Goal: Task Accomplishment & Management: Manage account settings

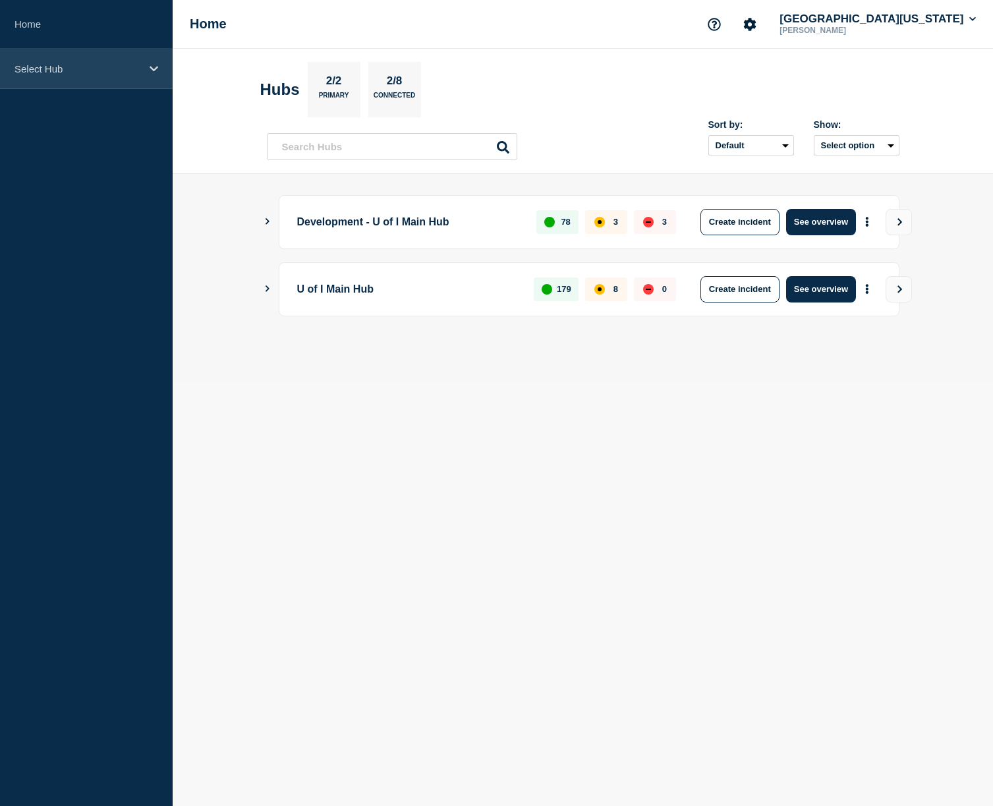
click at [77, 77] on div "Select Hub" at bounding box center [86, 69] width 173 height 40
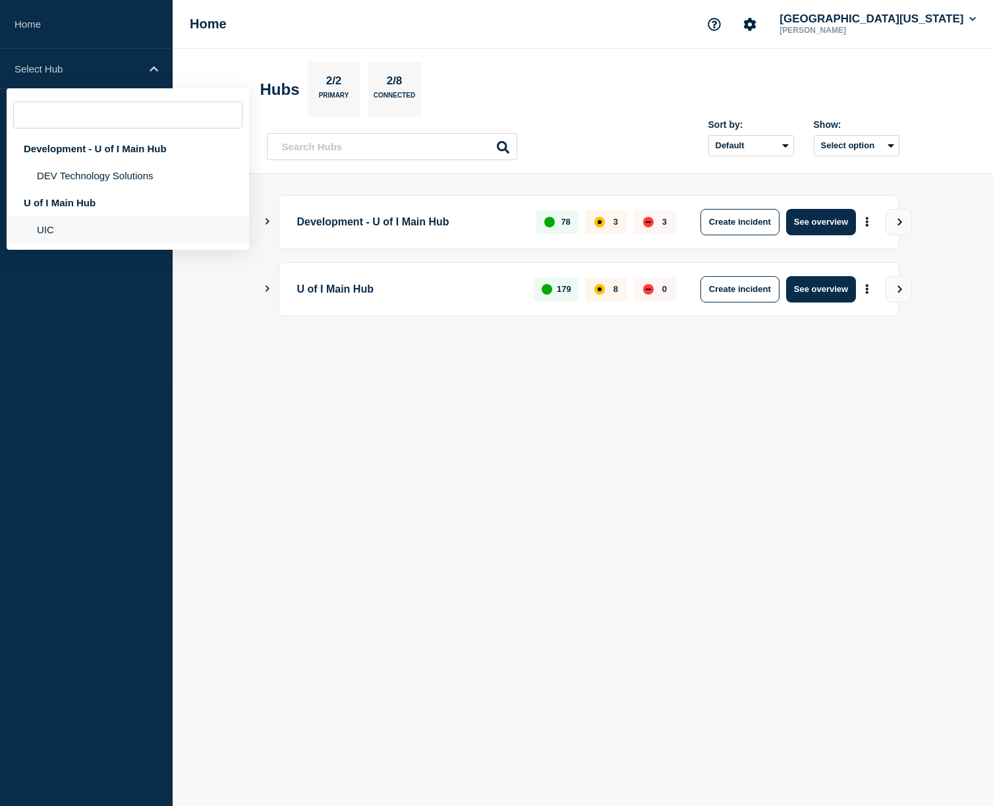
click at [62, 235] on li "UIC" at bounding box center [128, 229] width 242 height 27
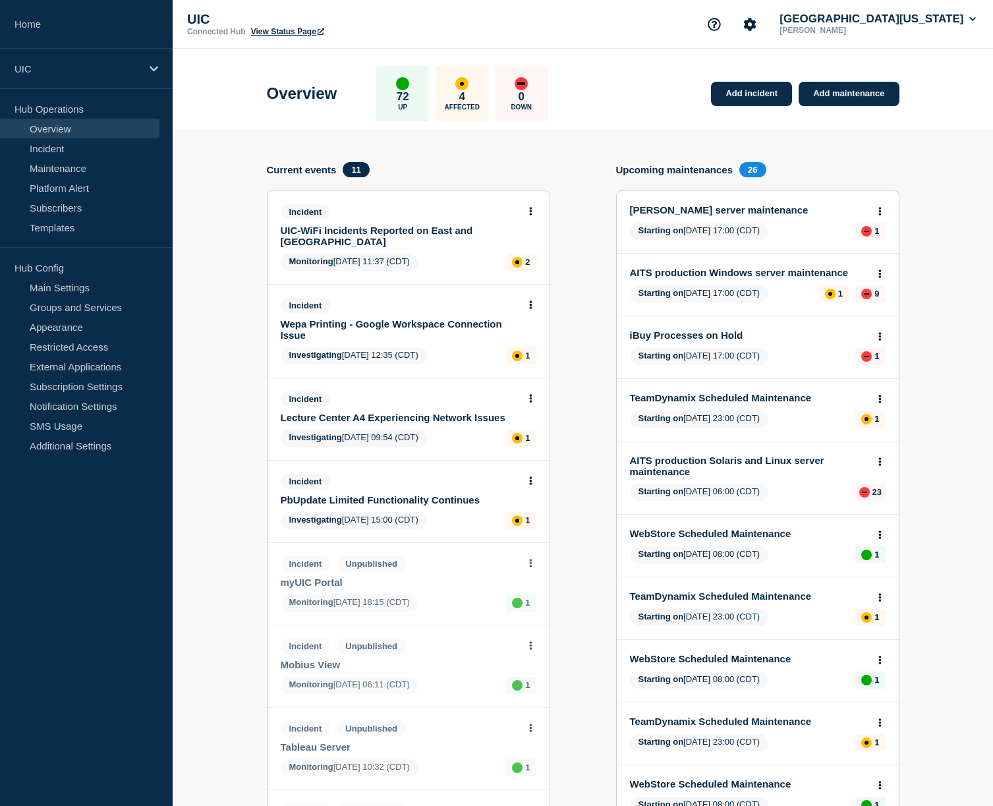
click at [306, 242] on link "UIC-WiFi Incidents Reported on East and [GEOGRAPHIC_DATA]" at bounding box center [400, 236] width 238 height 22
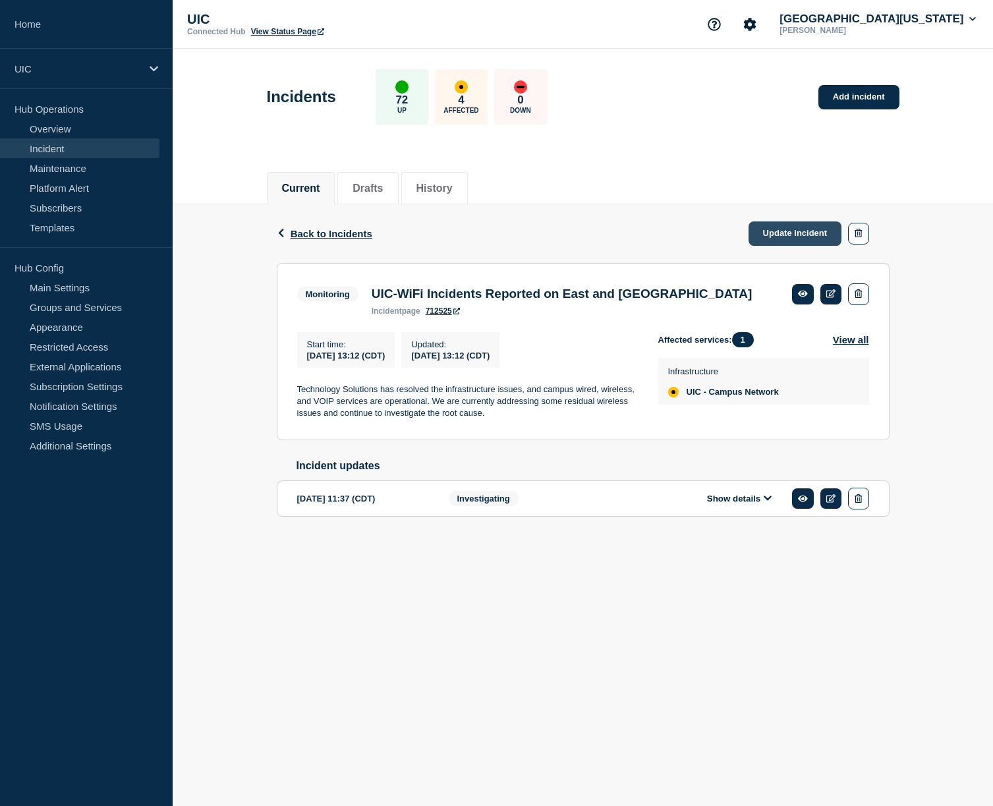
click at [774, 230] on link "Update incident" at bounding box center [795, 233] width 94 height 24
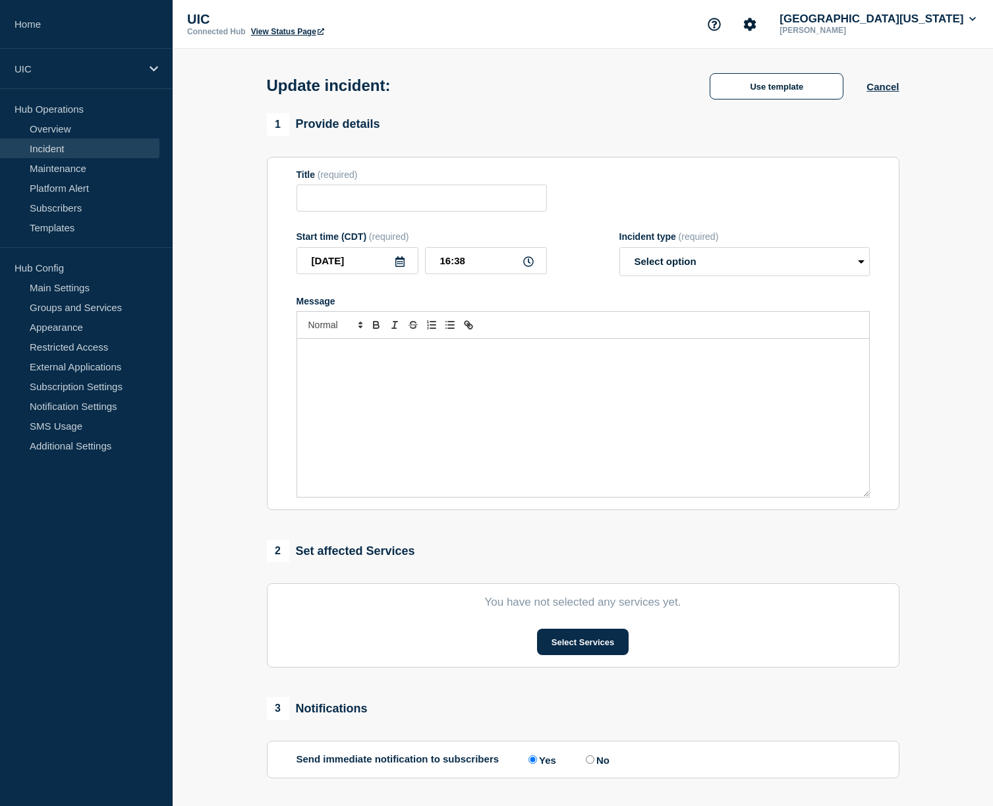
type input "UIC-WiFi Incidents Reported on East and [GEOGRAPHIC_DATA]"
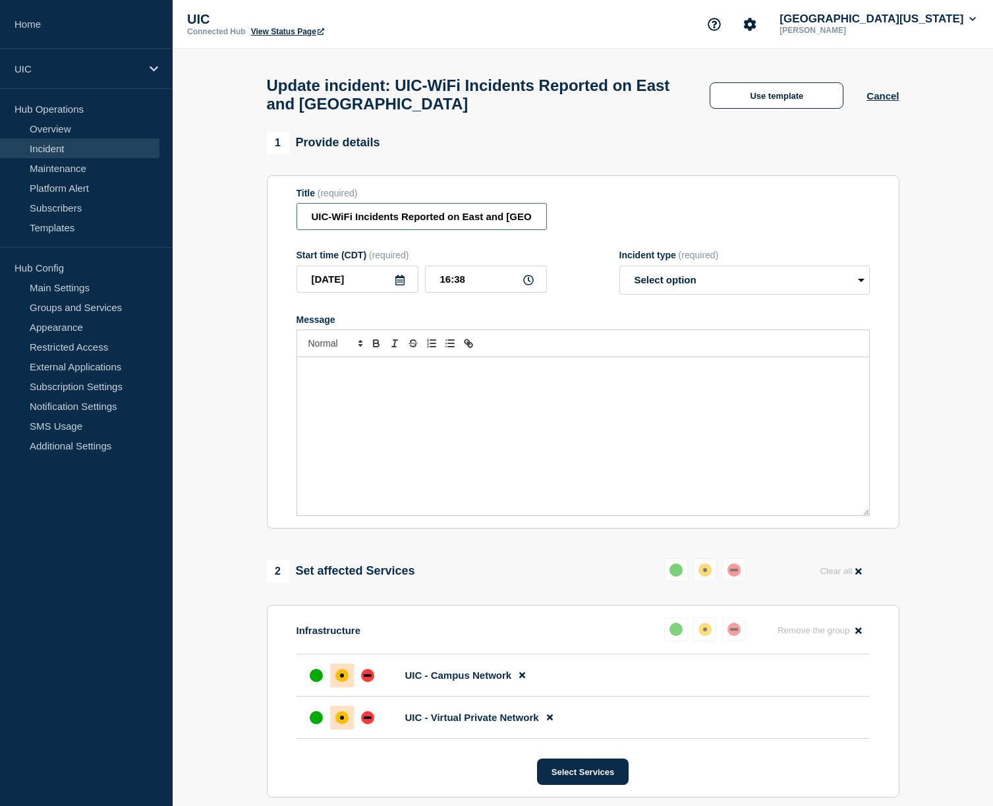
click at [392, 224] on input "UIC-WiFi Incidents Reported on East and [GEOGRAPHIC_DATA]" at bounding box center [421, 216] width 250 height 27
click at [355, 223] on input "UIC-WiFi Incidents Reported on East and [GEOGRAPHIC_DATA]" at bounding box center [421, 216] width 250 height 27
drag, startPoint x: 391, startPoint y: 223, endPoint x: 451, endPoint y: 224, distance: 60.0
click at [451, 224] on input "UIC-WiFi Incidents Reported on East and [GEOGRAPHIC_DATA]" at bounding box center [421, 216] width 250 height 27
click at [750, 90] on button "Use template" at bounding box center [777, 95] width 134 height 26
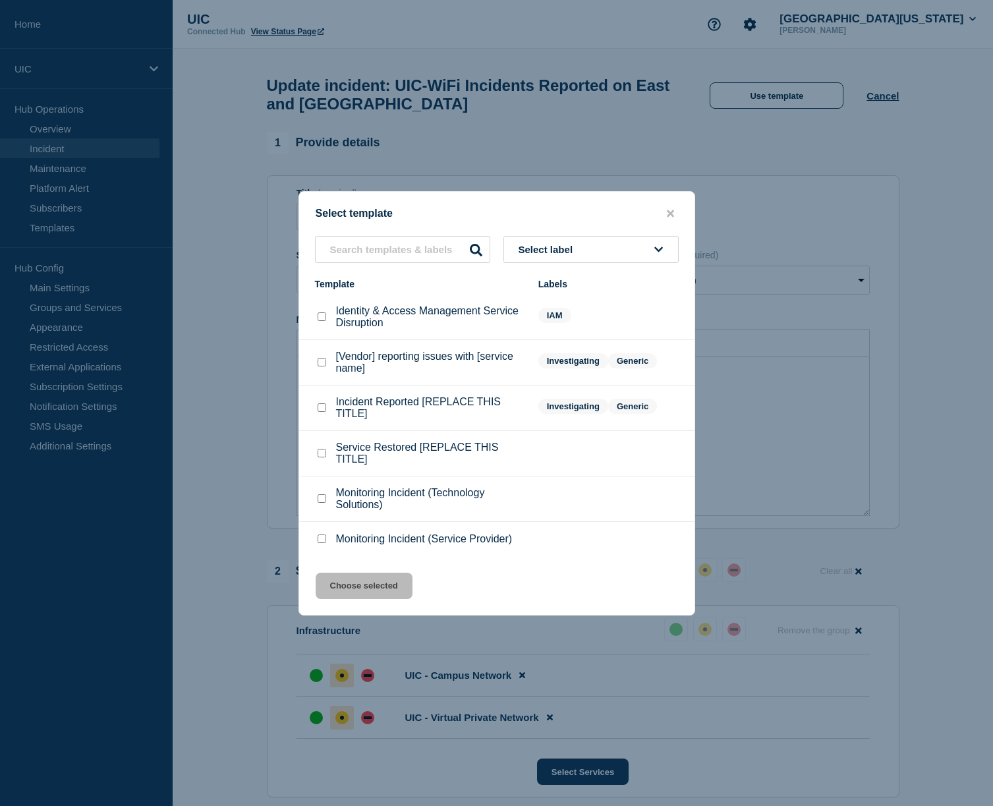
click at [356, 459] on p "Service Restored [REPLACE THIS TITLE]" at bounding box center [430, 453] width 189 height 24
click at [331, 462] on div "Service Restored [REPLACE THIS TITLE]" at bounding box center [420, 453] width 210 height 24
click at [325, 460] on div at bounding box center [321, 453] width 13 height 13
click at [318, 457] on checkbox"] "Service Restored [REPLACE THIS TITLE] checkbox" at bounding box center [322, 453] width 9 height 9
checkbox checkbox"] "true"
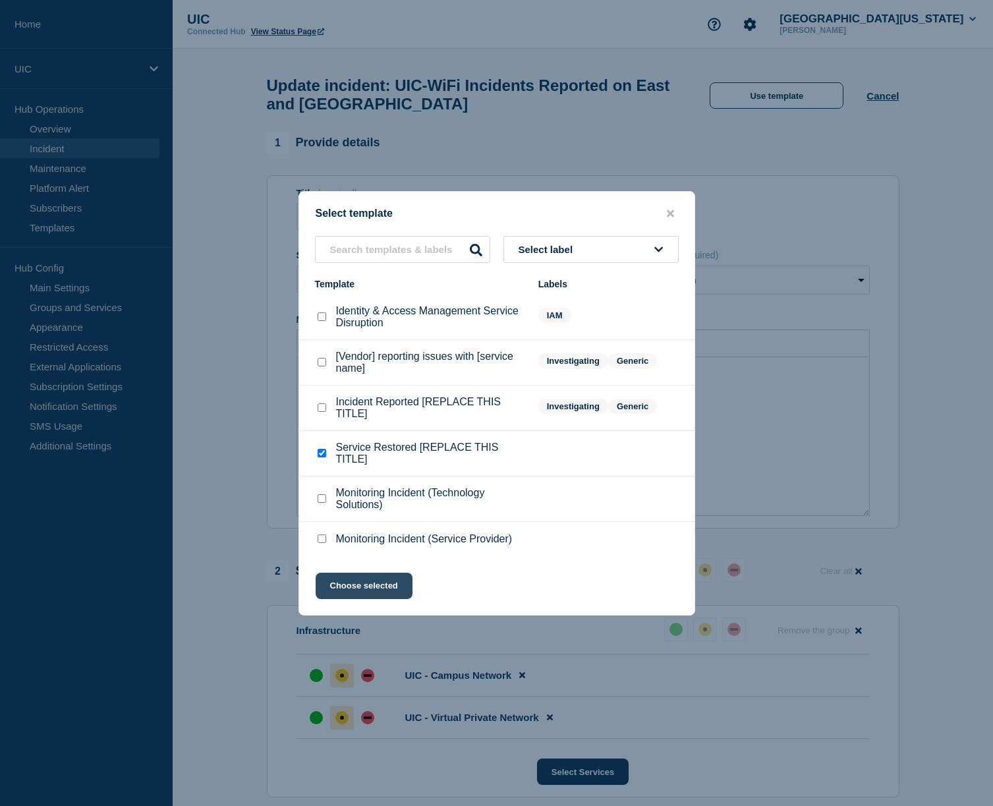
click at [364, 598] on button "Choose selected" at bounding box center [364, 585] width 97 height 26
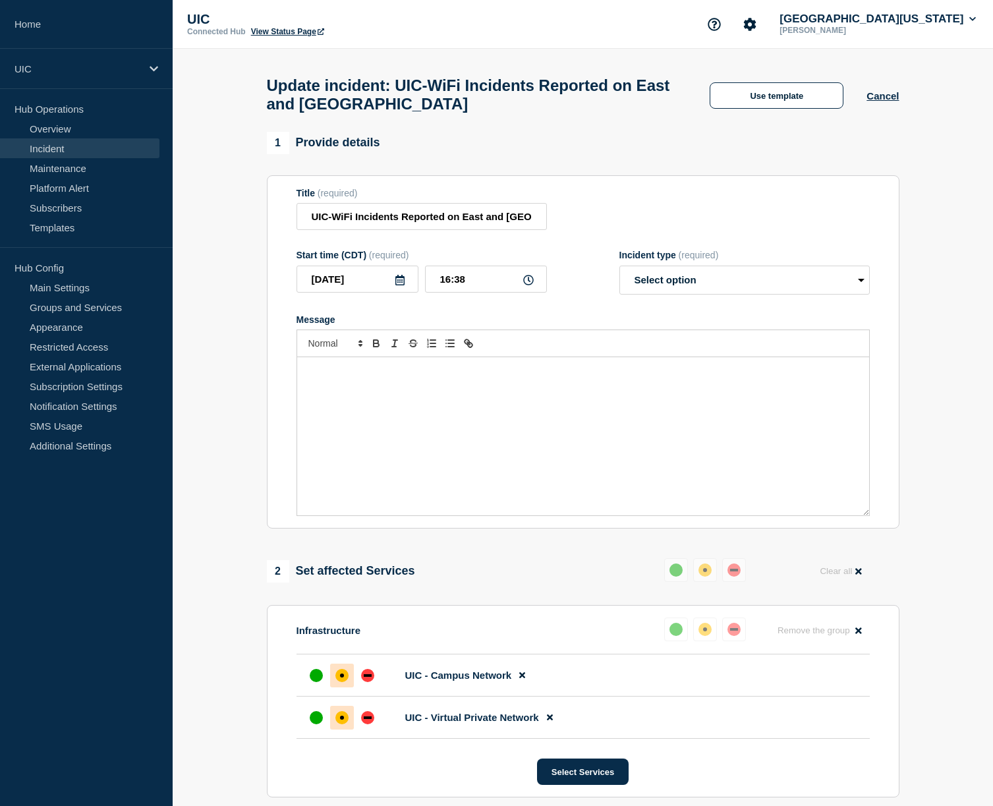
select select "resolved"
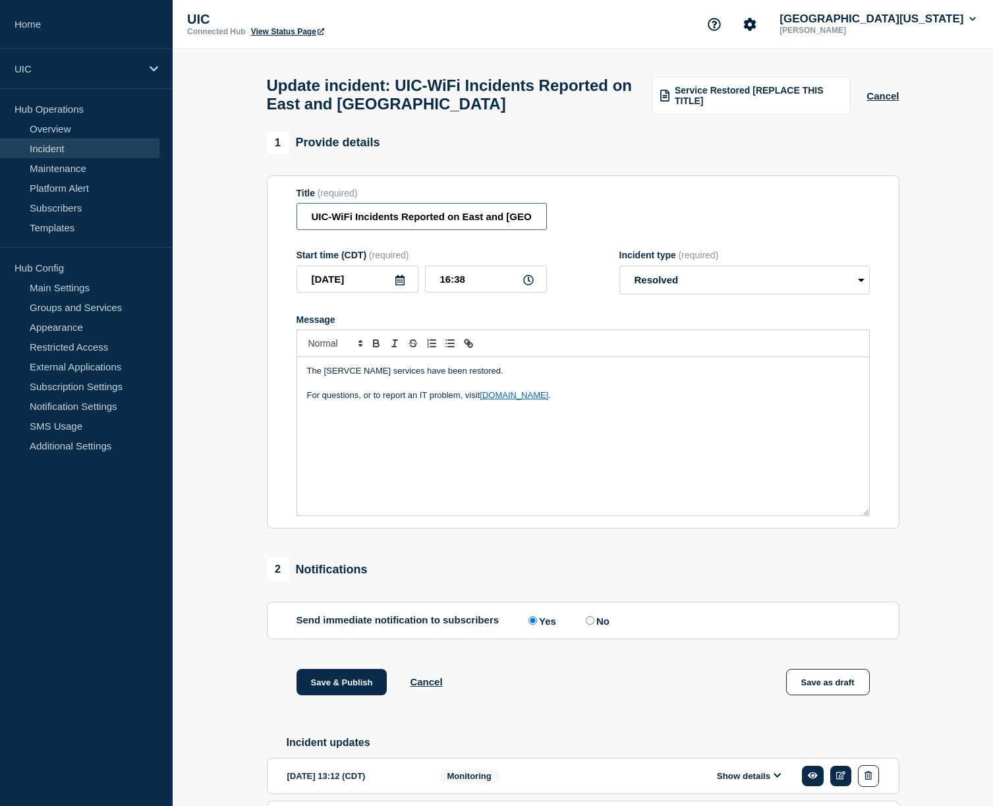
click at [462, 222] on input "UIC-WiFi Incidents Reported on East and [GEOGRAPHIC_DATA]" at bounding box center [421, 216] width 250 height 27
drag, startPoint x: 353, startPoint y: 222, endPoint x: 565, endPoint y: 223, distance: 211.5
click at [565, 223] on div "Title (required) UIC-WiFi Incidents Reported on East and [GEOGRAPHIC_DATA]" at bounding box center [582, 209] width 573 height 43
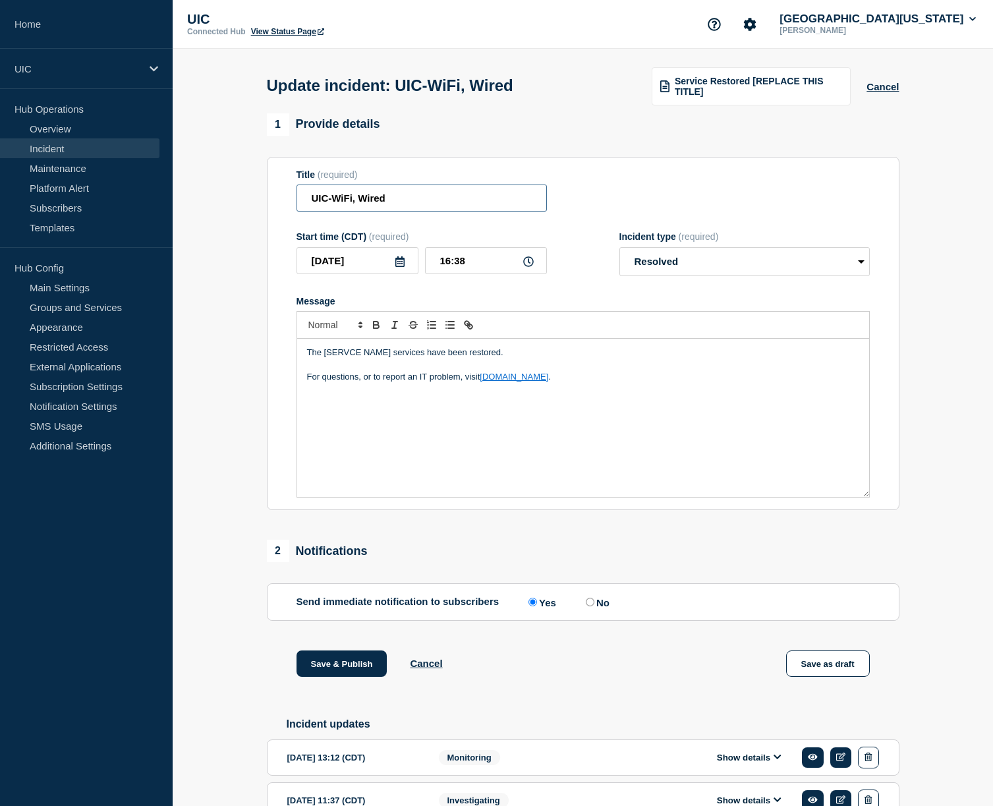
drag, startPoint x: 329, startPoint y: 203, endPoint x: 361, endPoint y: 201, distance: 32.3
click at [361, 201] on input "UIC-WiFi, Wired" at bounding box center [421, 197] width 250 height 27
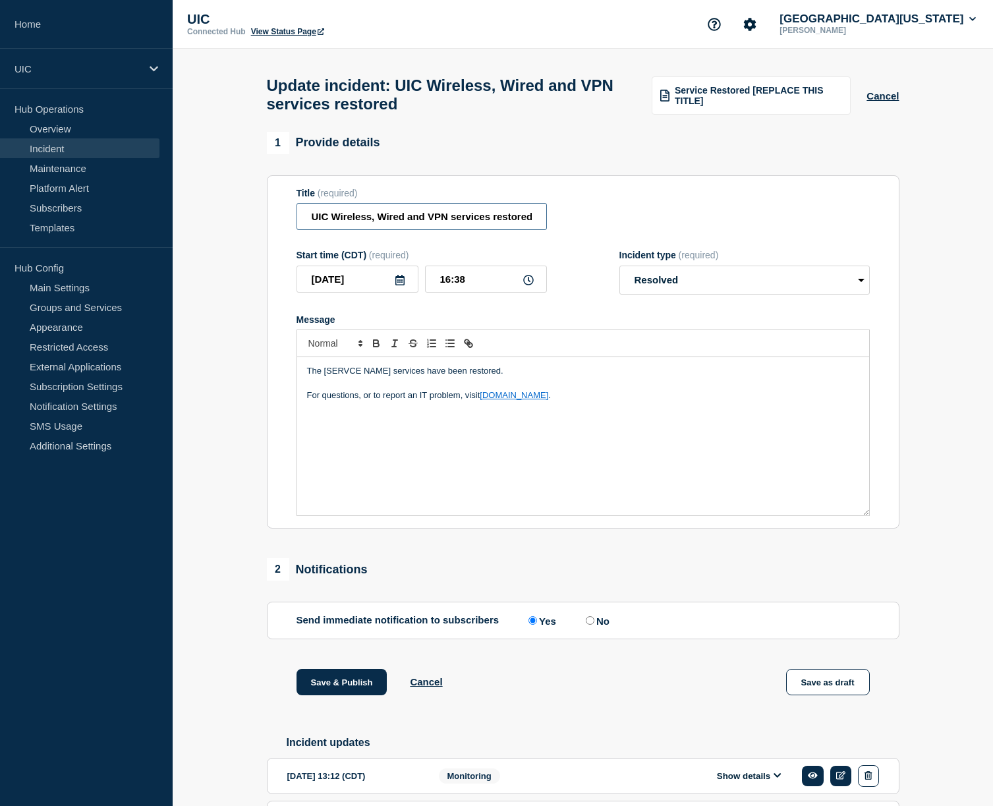
type input "UIC Wireless, Wired and VPN services restored"
click at [392, 377] on p "The [SERVCE NAME] services have been restored." at bounding box center [583, 371] width 552 height 12
click at [366, 198] on div "Title (required)" at bounding box center [421, 193] width 250 height 11
click at [366, 218] on input "UIC Wireless, Wired and VPN services restored" at bounding box center [421, 216] width 250 height 27
click at [362, 377] on p "The [SERVCE NAME] services have been restored." at bounding box center [583, 371] width 552 height 12
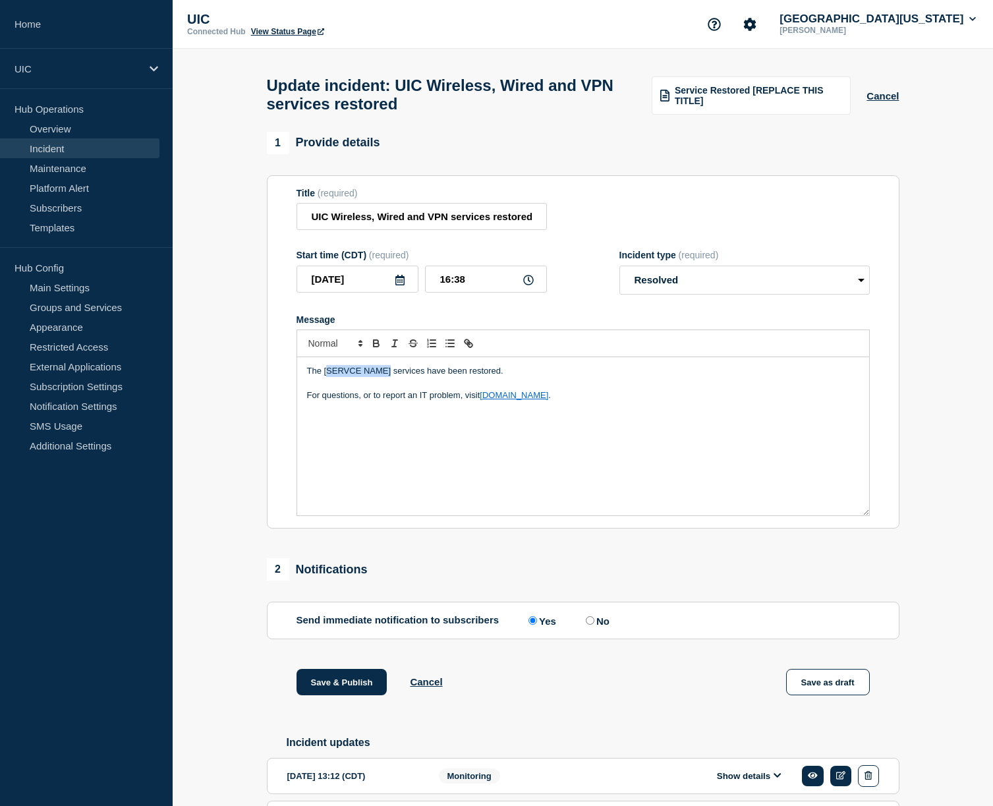
drag, startPoint x: 391, startPoint y: 386, endPoint x: 327, endPoint y: 386, distance: 63.2
click at [327, 377] on p "The [SERVCE NAME] services have been restored." at bounding box center [583, 371] width 552 height 12
click at [416, 377] on p "The UIC Wireless, Wired and VPN services restored services have been restored." at bounding box center [583, 371] width 552 height 12
click at [370, 377] on p "The UIC Wireless, Wired, and VPN services have been restored." at bounding box center [583, 371] width 552 height 12
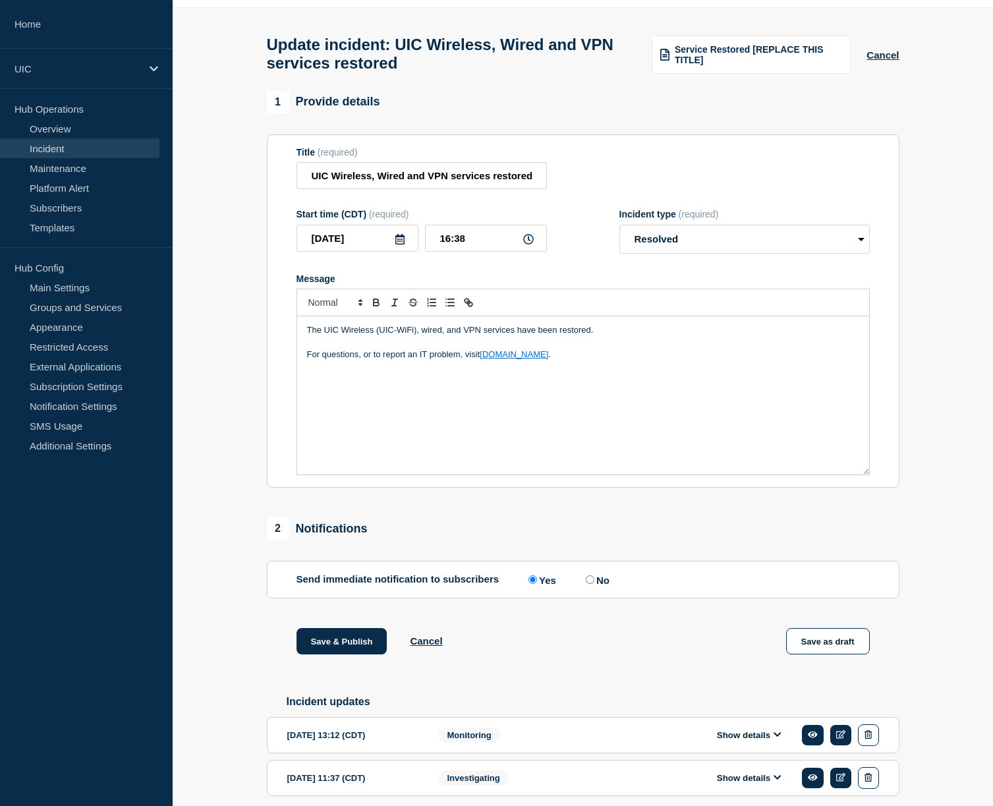
scroll to position [42, 0]
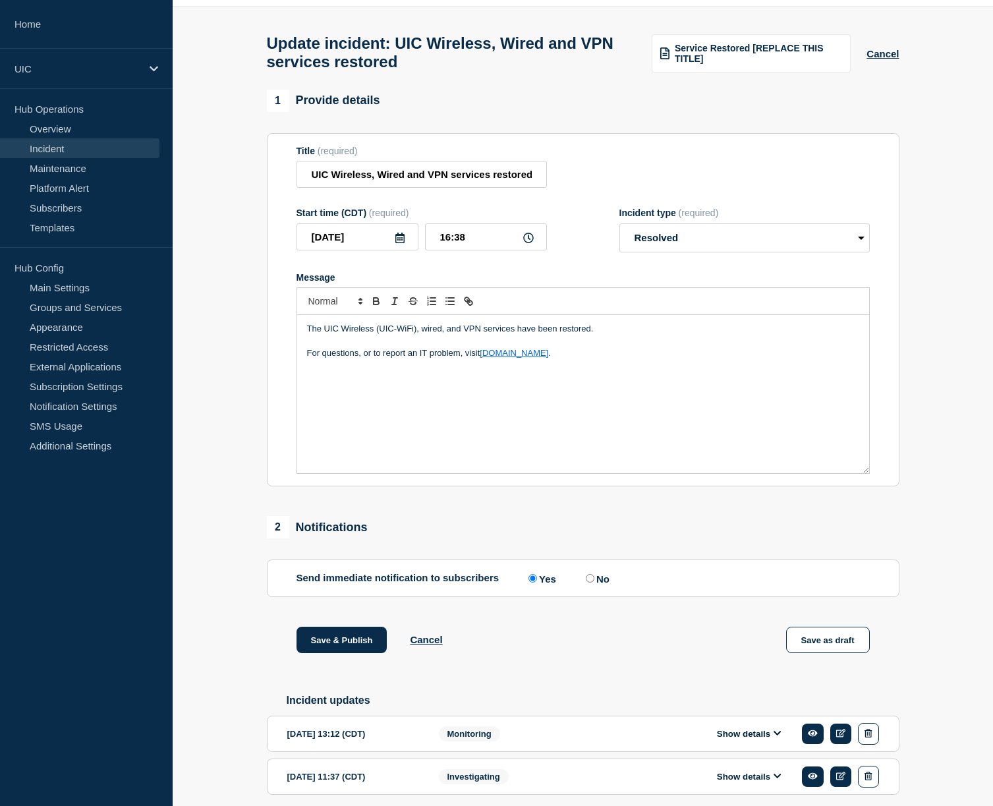
click at [352, 359] on p "For questions, or to report an IT problem, visit [DOMAIN_NAME] ." at bounding box center [583, 353] width 552 height 12
click at [351, 359] on p "For questions, or to report an IT problem, visit [DOMAIN_NAME] ." at bounding box center [583, 353] width 552 height 12
click at [466, 359] on p "For questions or to report an IT problem, visit [DOMAIN_NAME] ." at bounding box center [583, 353] width 552 height 12
click at [605, 335] on p "The UIC Wireless (UIC-WiFi), wired, and VPN services have been restored." at bounding box center [583, 329] width 552 height 12
click at [559, 335] on p "The UIC Wireless (UIC-WiFi), wired, and VPN services have been restored." at bounding box center [583, 329] width 552 height 12
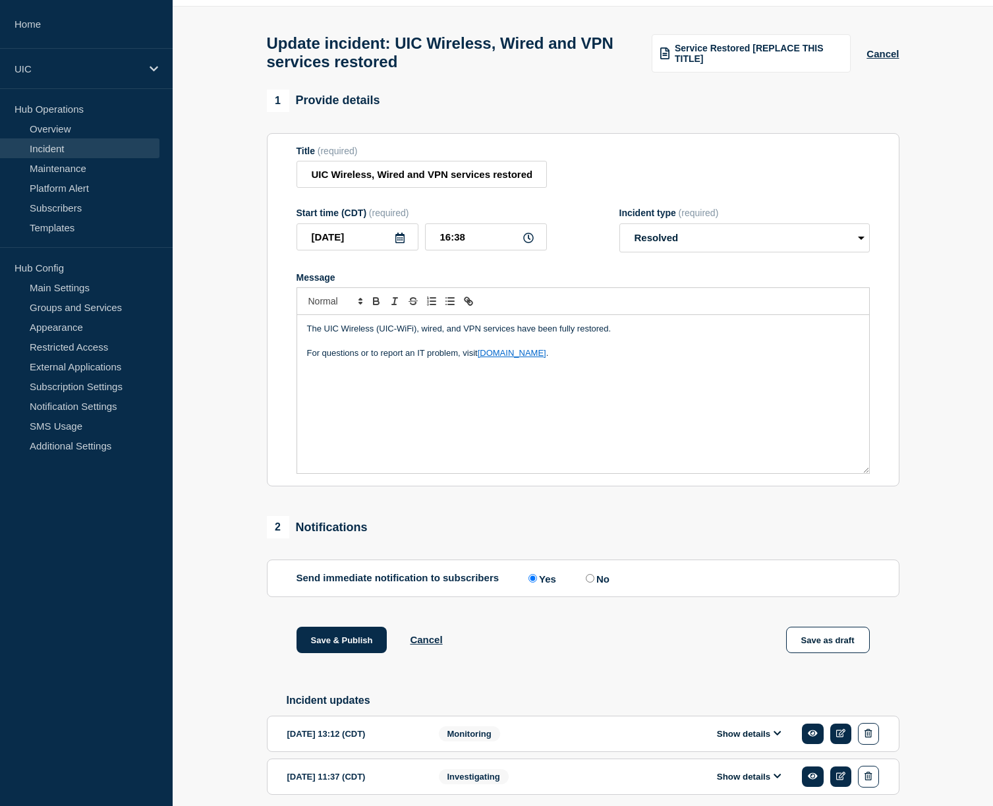
click at [463, 359] on p "For questions or to report an IT problem, visit [DOMAIN_NAME] ." at bounding box center [583, 353] width 552 height 12
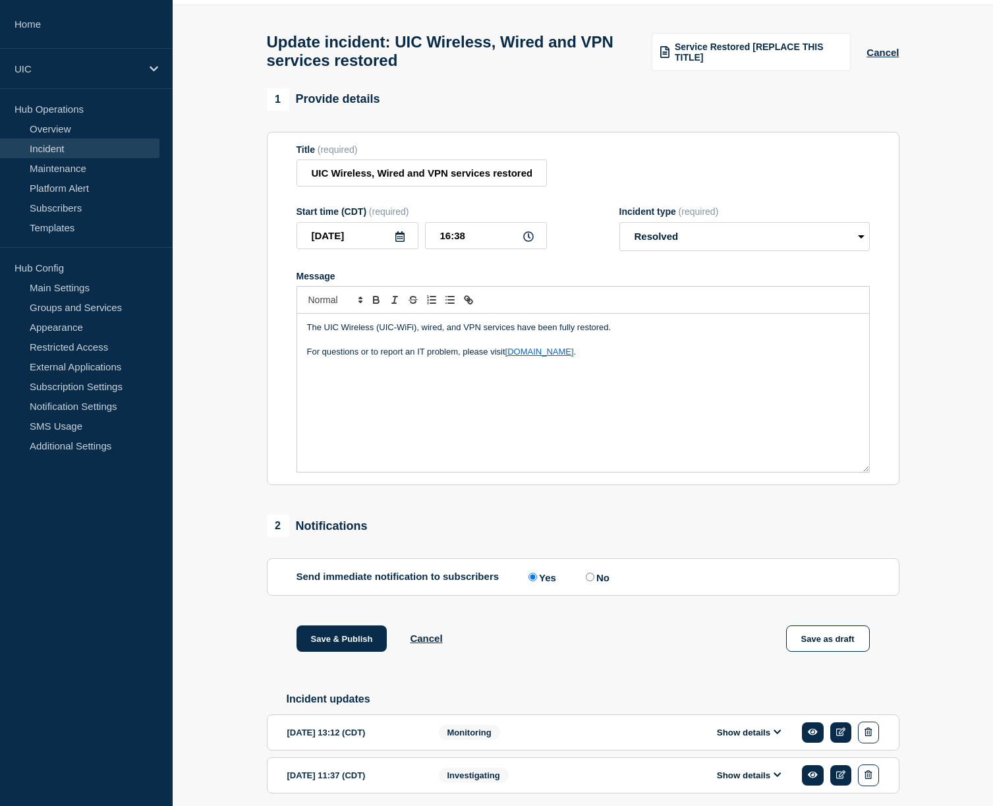
scroll to position [115, 0]
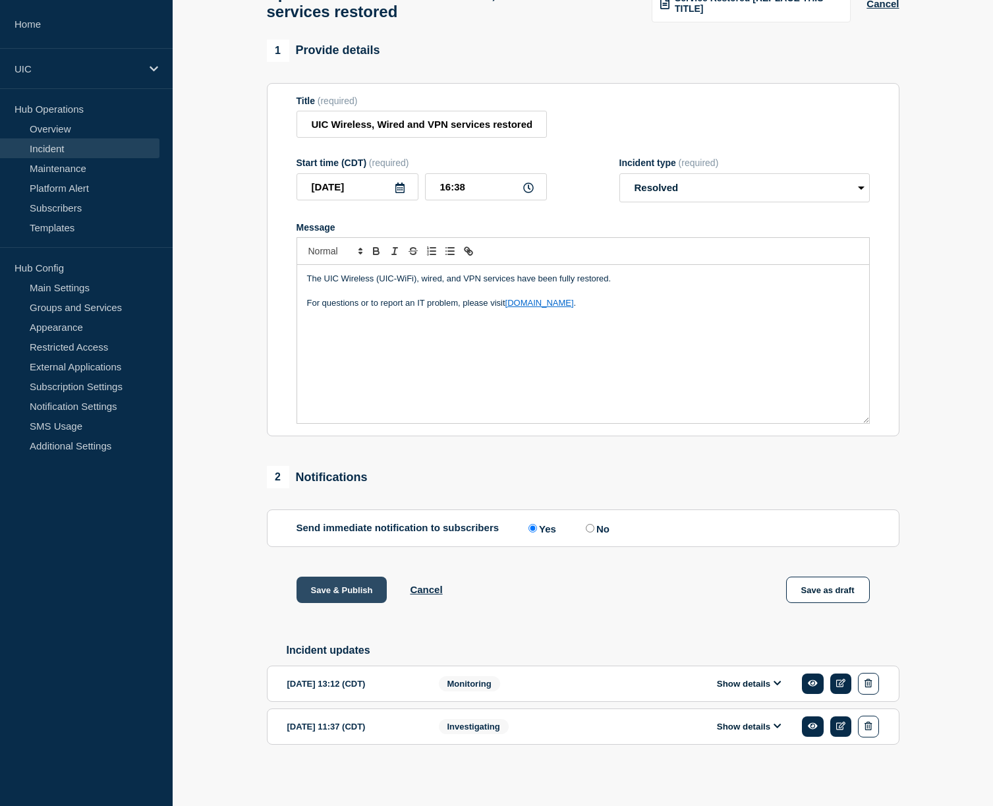
click at [341, 587] on button "Save & Publish" at bounding box center [341, 589] width 91 height 26
